Goal: Task Accomplishment & Management: Manage account settings

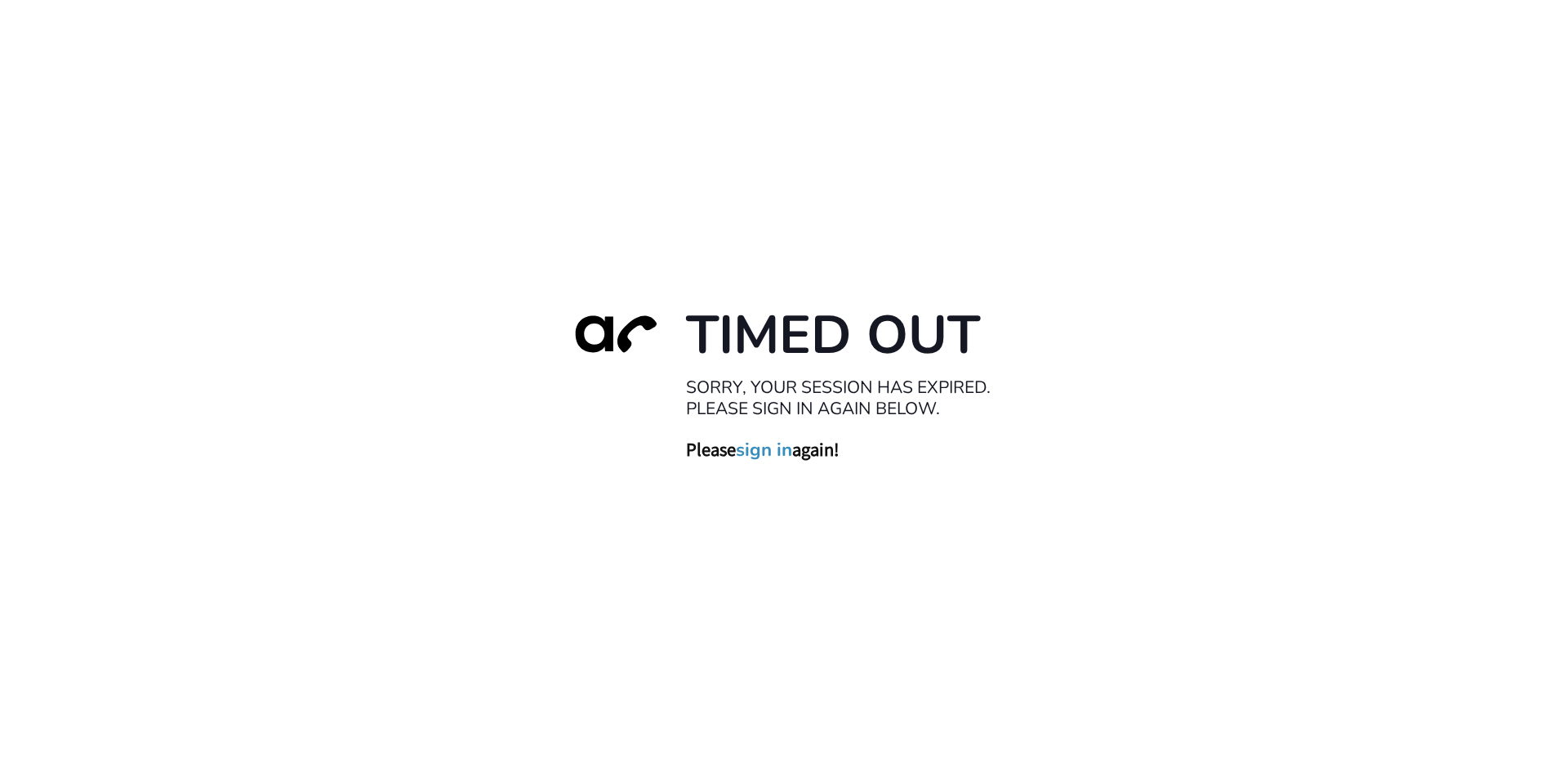
click at [753, 452] on link "sign in" at bounding box center [764, 449] width 56 height 23
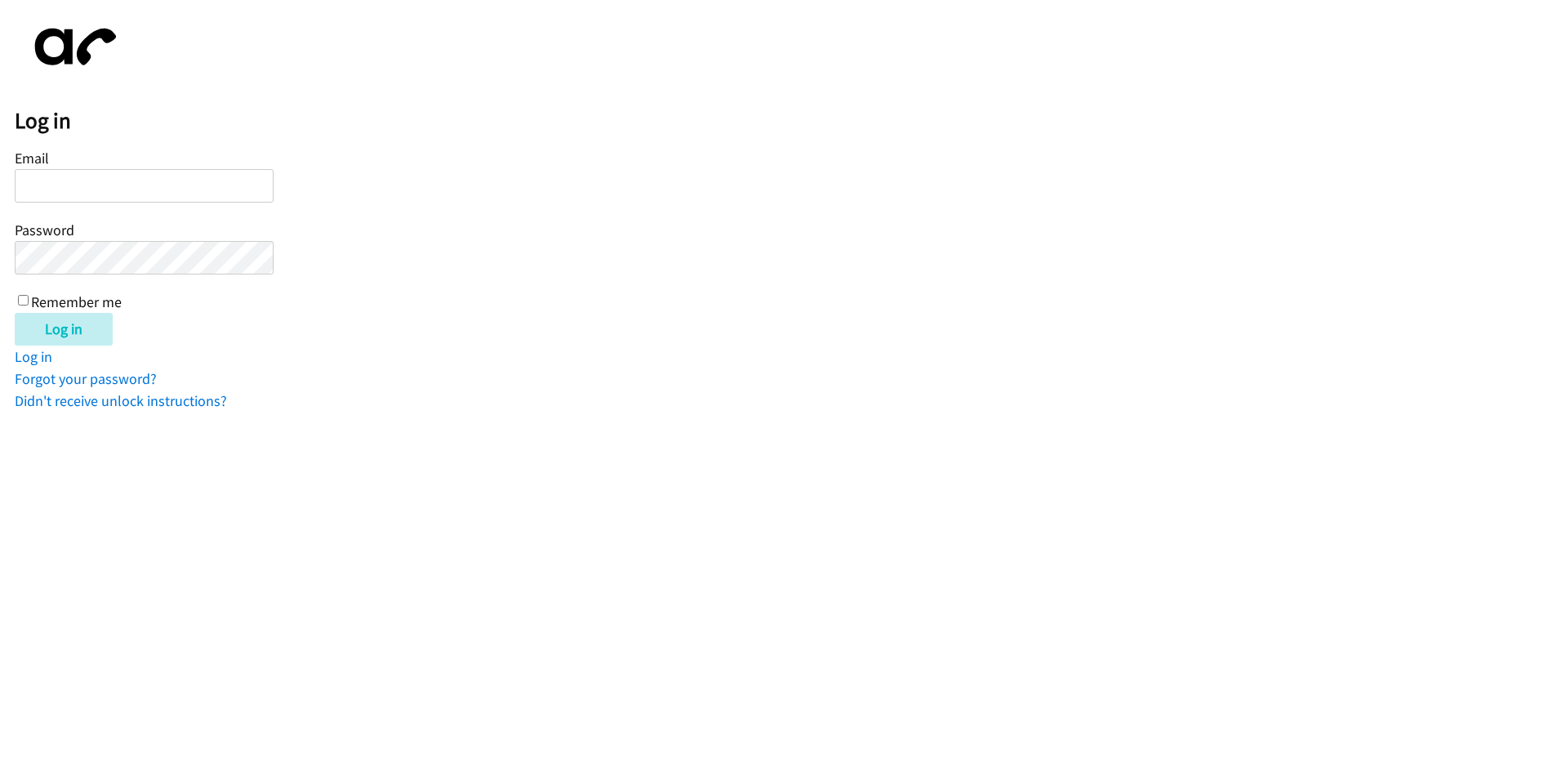
click at [60, 185] on input "Email" at bounding box center [144, 185] width 259 height 33
click at [70, 186] on input "ba" at bounding box center [144, 185] width 259 height 33
type input "[EMAIL_ADDRESS][DOMAIN_NAME]"
click at [350, 412] on html "Log in Email [EMAIL_ADDRESS][DOMAIN_NAME] Password Remember me Log in Log in Fo…" at bounding box center [784, 206] width 1568 height 412
click at [21, 302] on input "Remember me" at bounding box center [23, 300] width 11 height 11
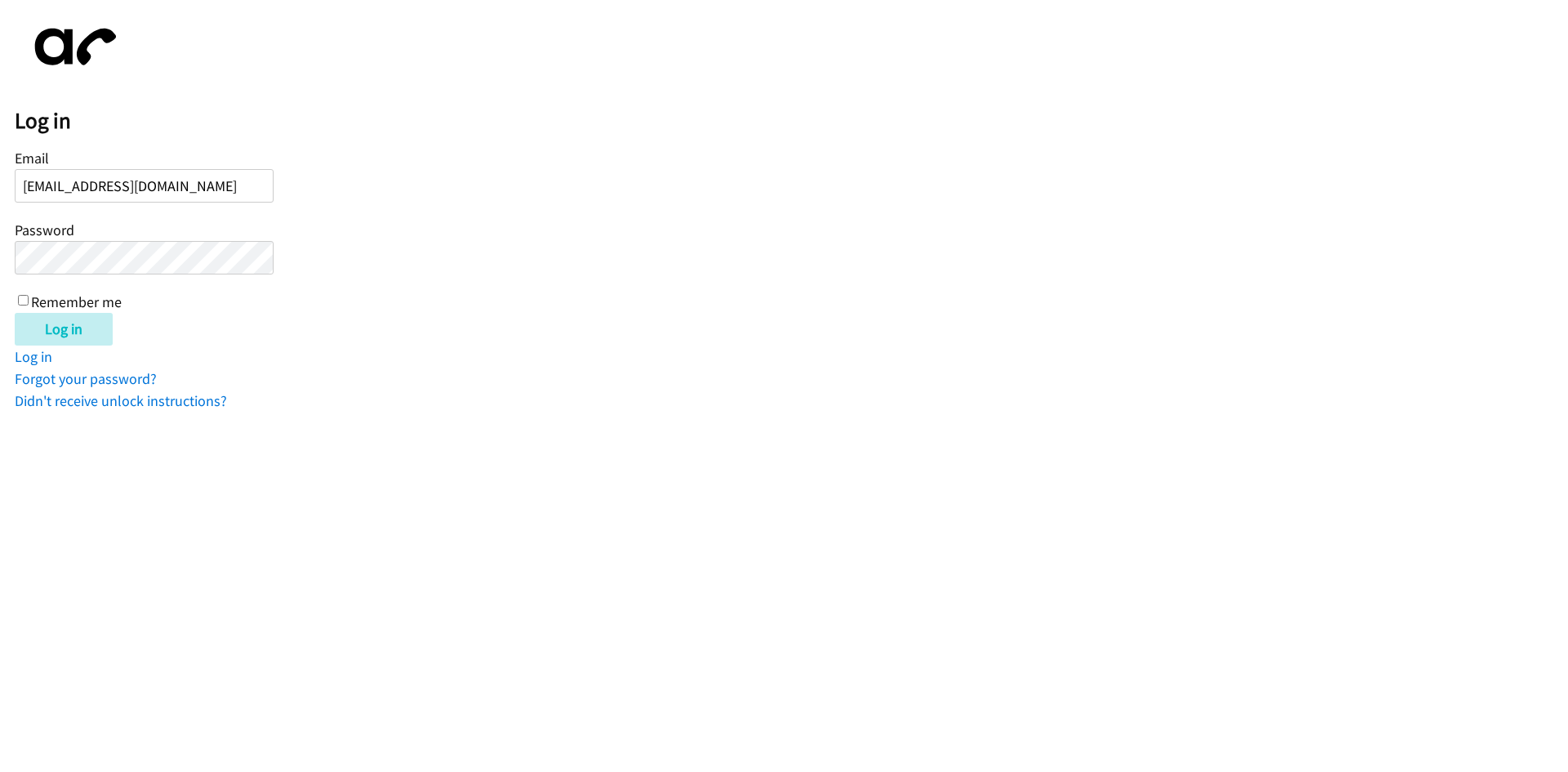
checkbox input "true"
click at [43, 332] on input "Log in" at bounding box center [63, 329] width 98 height 33
